Goal: Task Accomplishment & Management: Manage account settings

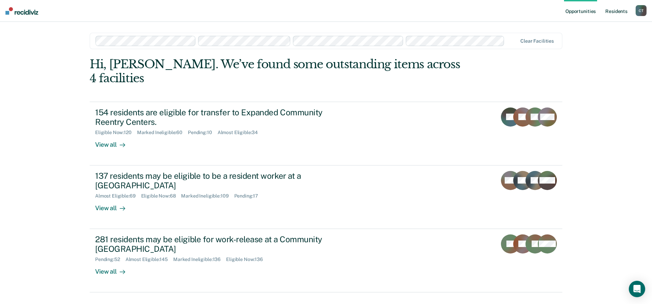
click at [615, 13] on link "Resident s" at bounding box center [616, 11] width 25 height 22
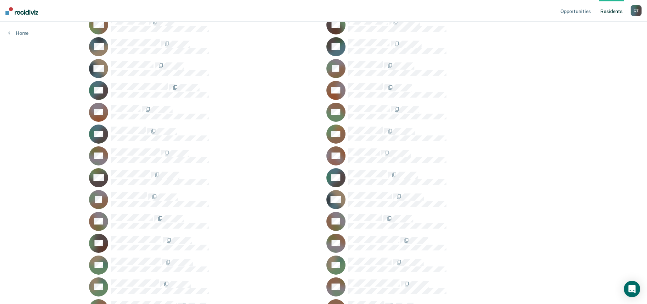
scroll to position [9042, 0]
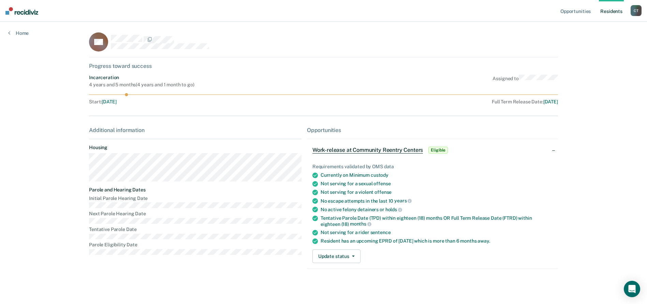
scroll to position [1, 0]
click at [335, 263] on button "Update status" at bounding box center [337, 256] width 48 height 14
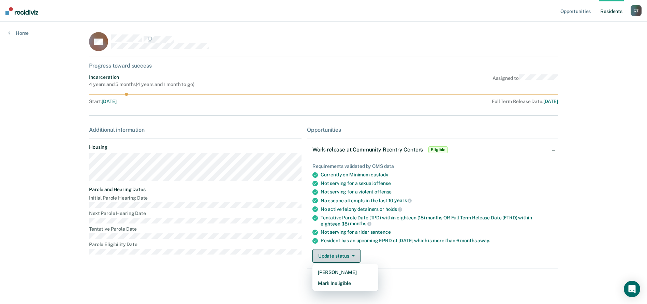
click at [334, 260] on button "Update status" at bounding box center [337, 256] width 48 height 14
click at [338, 255] on button "Update status" at bounding box center [337, 256] width 48 height 14
click at [331, 271] on button "[PERSON_NAME]" at bounding box center [346, 272] width 66 height 11
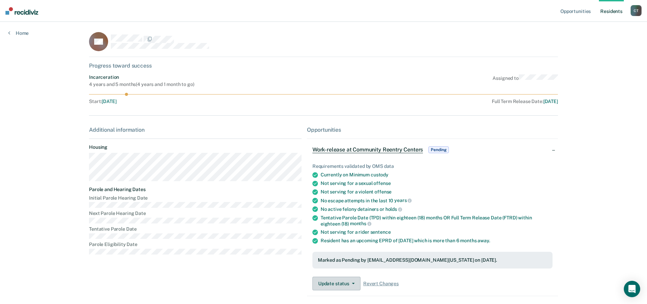
scroll to position [0, 0]
click at [607, 13] on link "Resident s" at bounding box center [611, 11] width 25 height 22
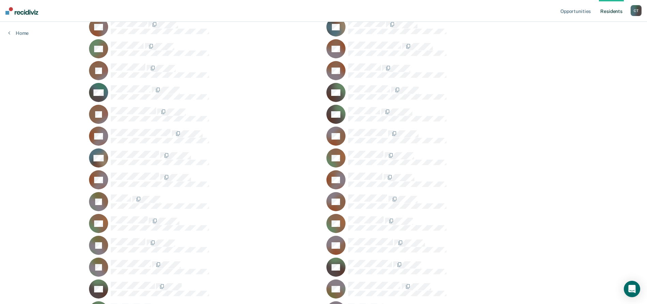
scroll to position [2861, 0]
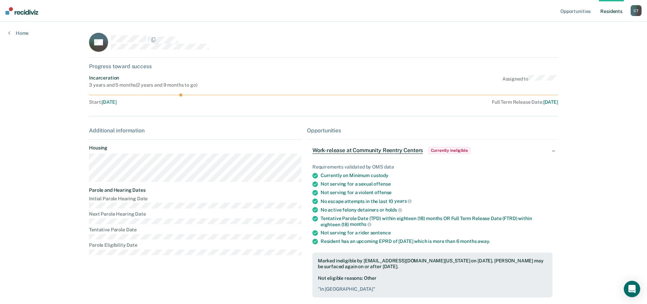
scroll to position [57, 0]
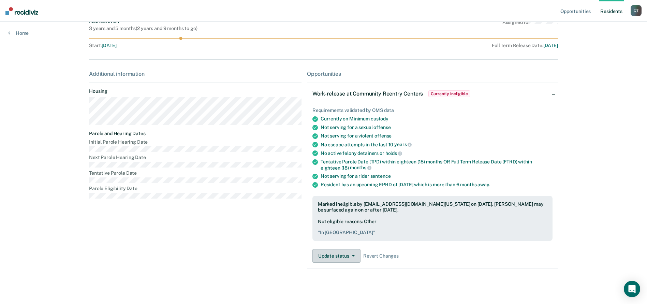
click at [334, 259] on button "Update status" at bounding box center [337, 256] width 48 height 14
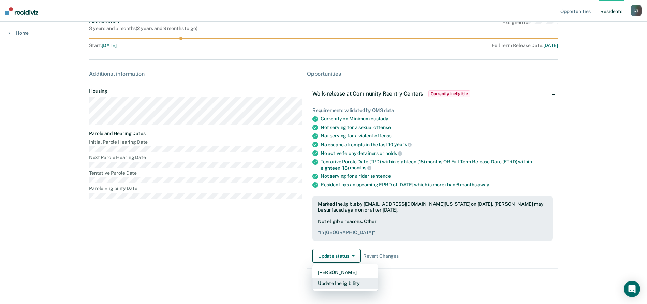
click at [338, 283] on button "Update Ineligibility" at bounding box center [346, 283] width 66 height 11
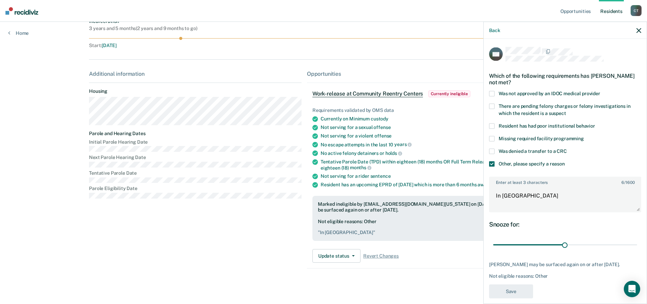
click at [493, 124] on span at bounding box center [491, 126] width 5 height 5
click at [494, 164] on span at bounding box center [491, 163] width 5 height 5
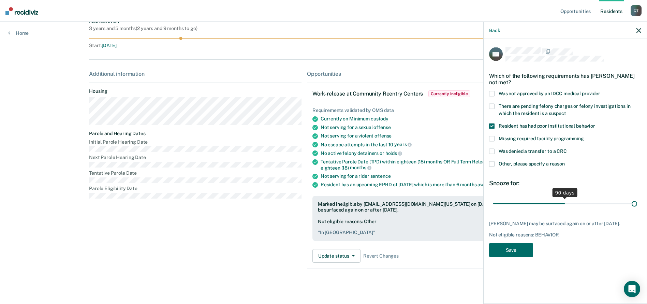
drag, startPoint x: 565, startPoint y: 204, endPoint x: 707, endPoint y: 208, distance: 141.7
type input "180"
click at [637, 208] on input "range" at bounding box center [565, 204] width 144 height 12
click at [510, 246] on button "Save" at bounding box center [511, 250] width 44 height 14
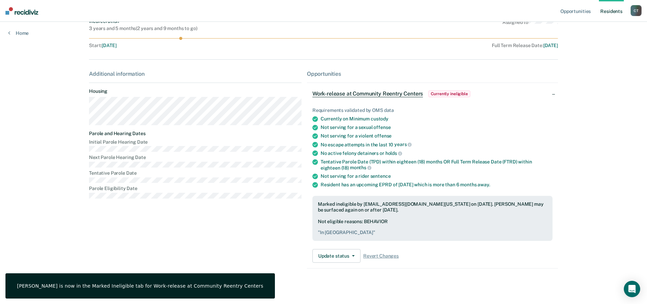
click at [607, 10] on link "Resident s" at bounding box center [611, 11] width 25 height 22
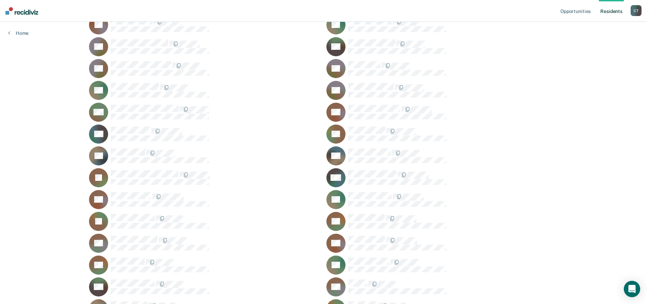
scroll to position [2119, 0]
